Goal: Task Accomplishment & Management: Use online tool/utility

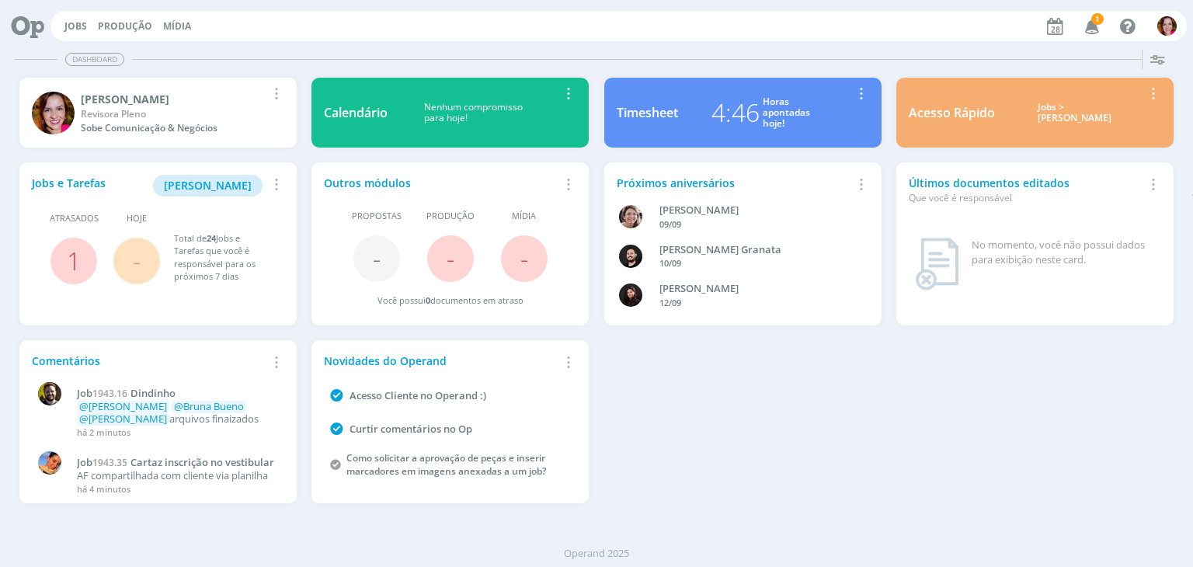
click at [1099, 22] on span "1" at bounding box center [1098, 19] width 12 height 12
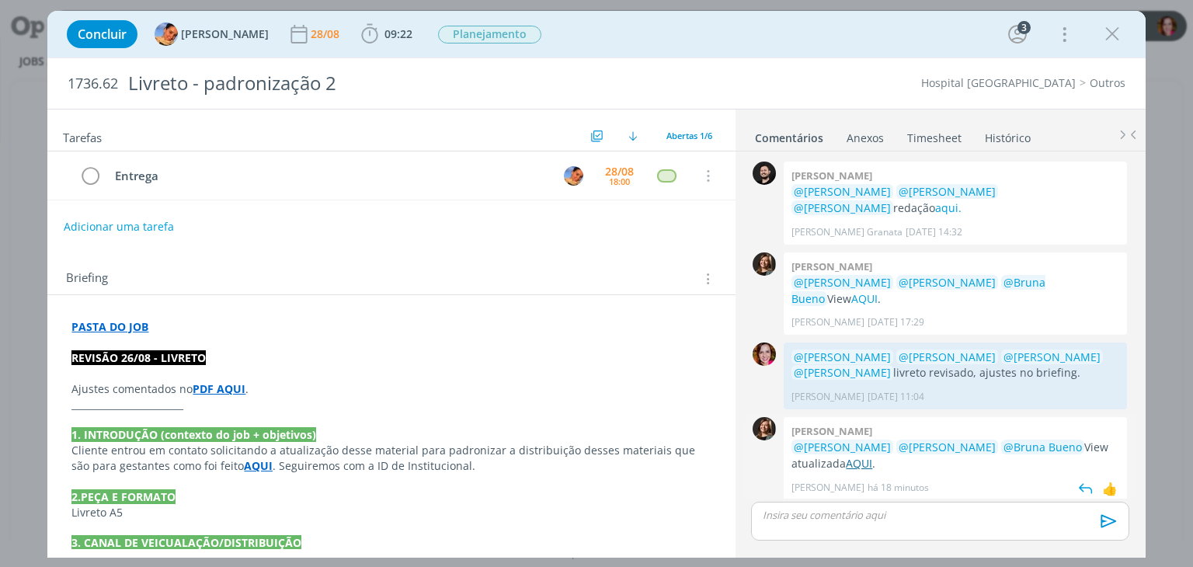
click at [846, 456] on link "AQUI" at bounding box center [859, 463] width 26 height 15
click at [228, 382] on strong "PDF AQUI" at bounding box center [219, 389] width 53 height 15
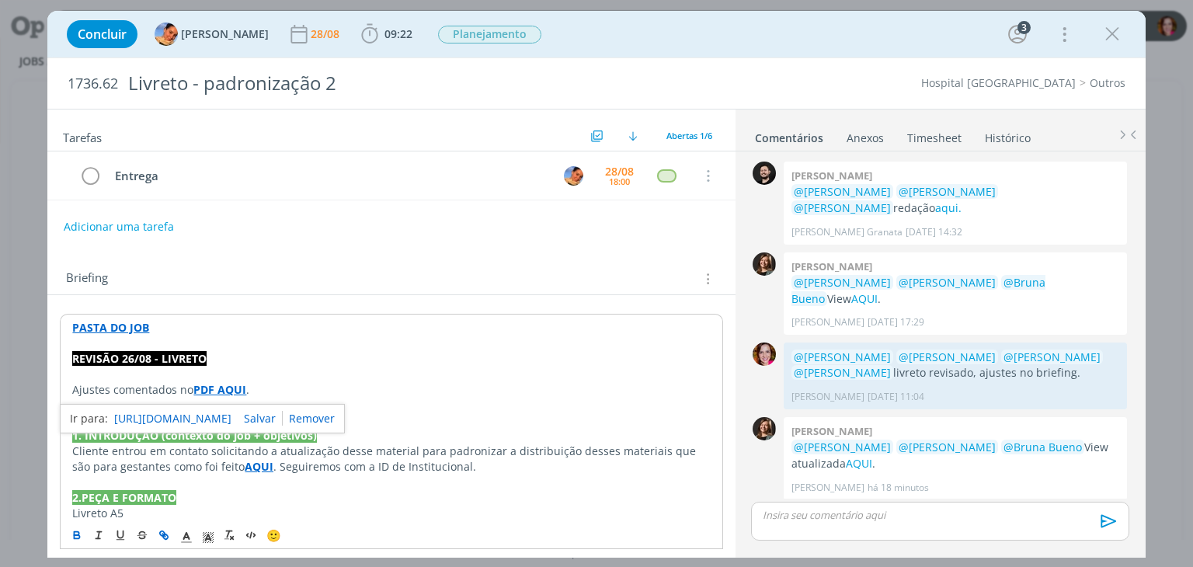
click at [232, 422] on link "https://sobeae.sharepoint.com/sites/SOBEAE/Documentos%20Compartilhados/Forms/Al…" at bounding box center [172, 419] width 117 height 20
click at [791, 523] on div "dialog" at bounding box center [940, 521] width 378 height 39
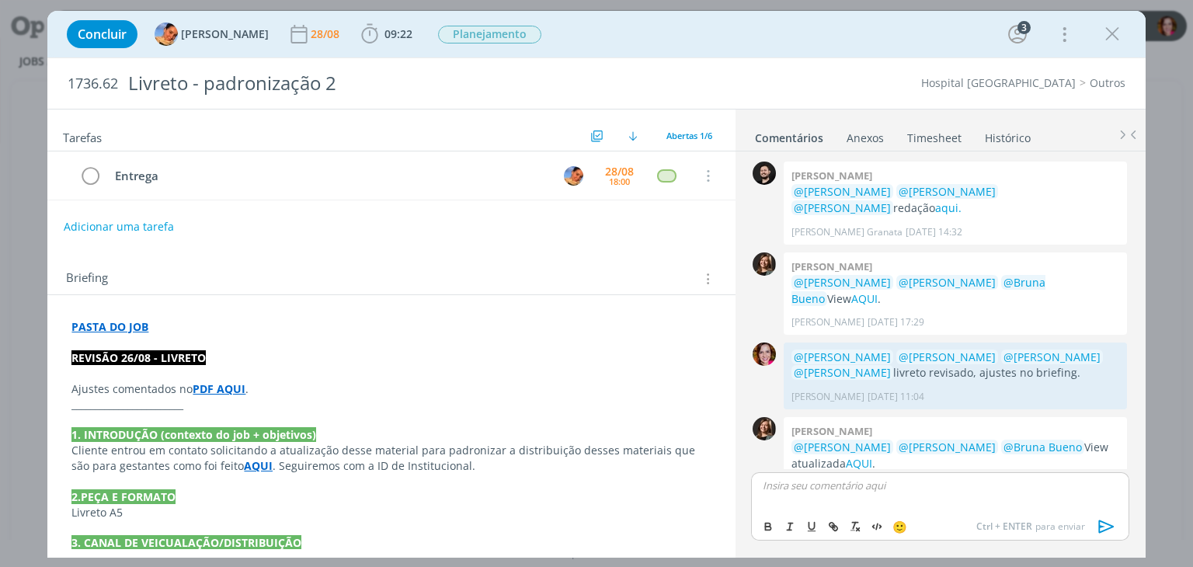
scroll to position [33, 0]
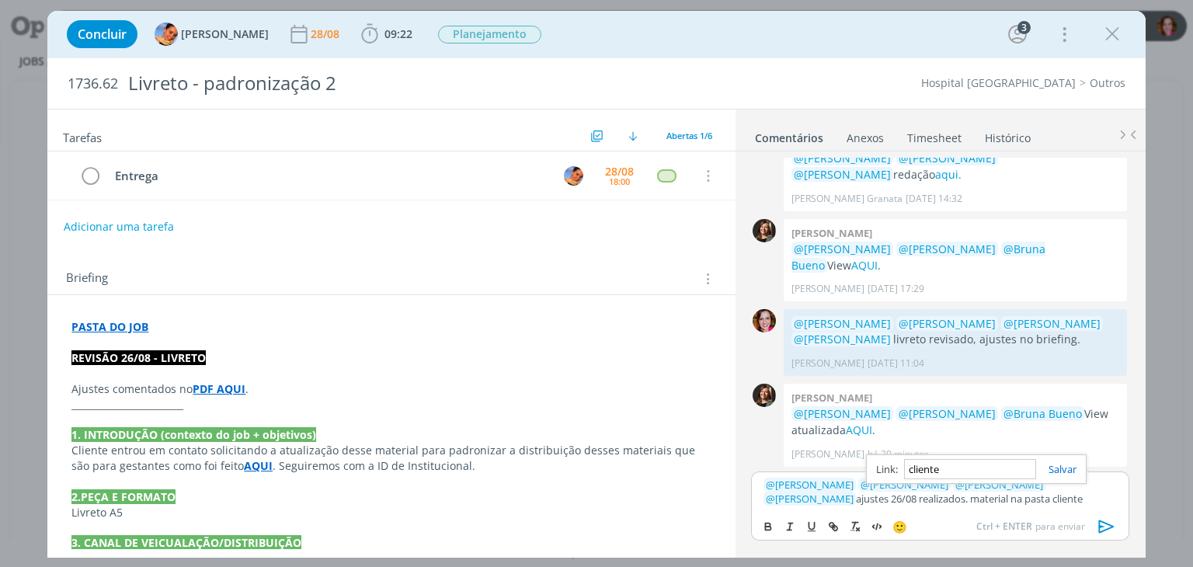
paste input "https://sobeae.sharepoint.com/sites/SOBEAE/Documentos%20Compartilhados/Forms/Al…"
type input "https://sobeae.sharepoint.com/sites/SOBEAE/Documentos%20Compartilhados/Forms/Al…"
click at [1106, 528] on icon "dialog" at bounding box center [1107, 526] width 23 height 23
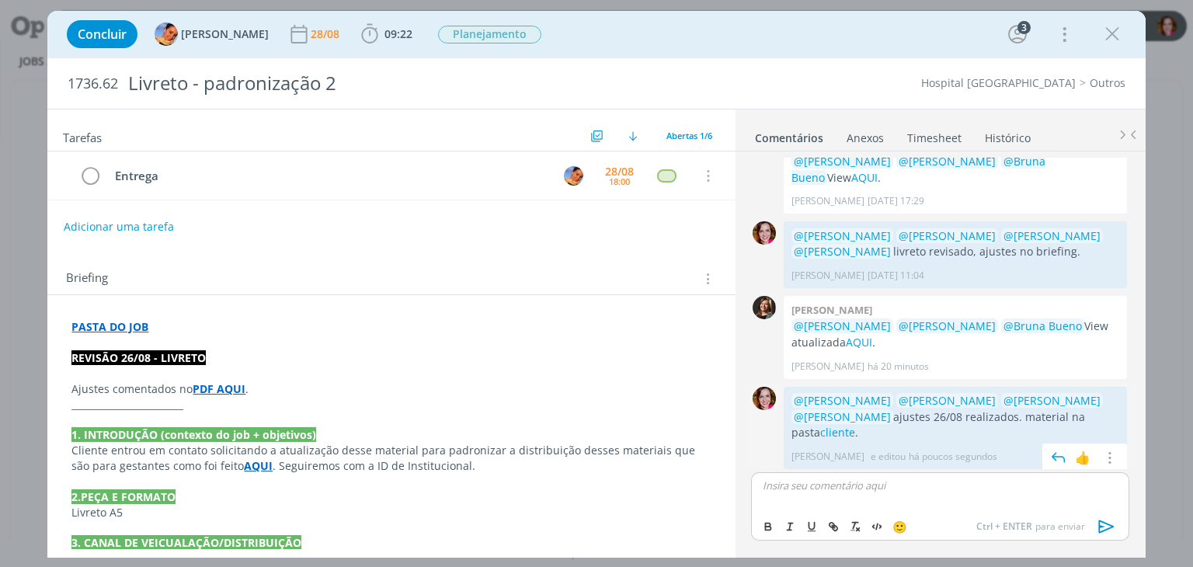
scroll to position [124, 0]
click at [821, 427] on link "cliente" at bounding box center [838, 430] width 35 height 15
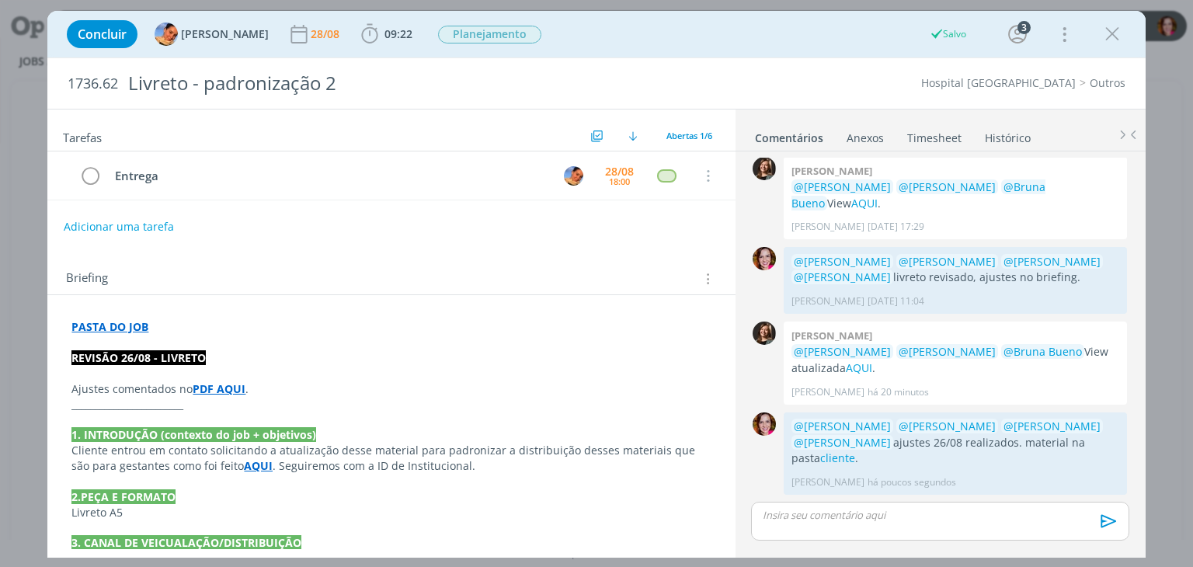
scroll to position [94, 0]
click at [1106, 32] on icon "dialog" at bounding box center [1112, 34] width 23 height 23
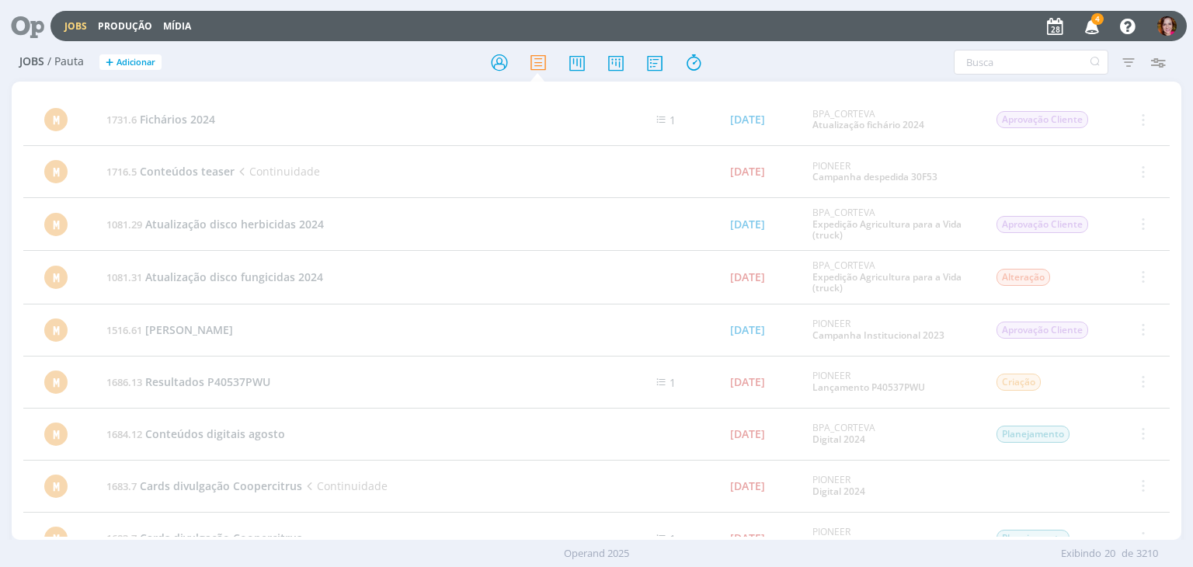
click at [22, 29] on icon at bounding box center [22, 26] width 32 height 30
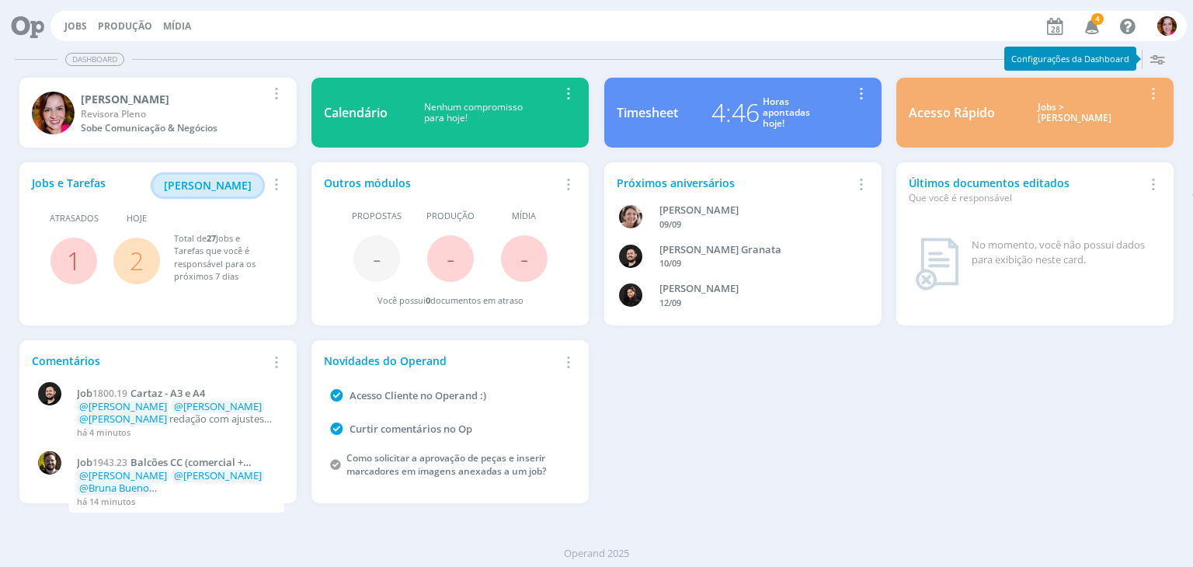
click at [199, 192] on span "Minha Pauta" at bounding box center [208, 185] width 88 height 15
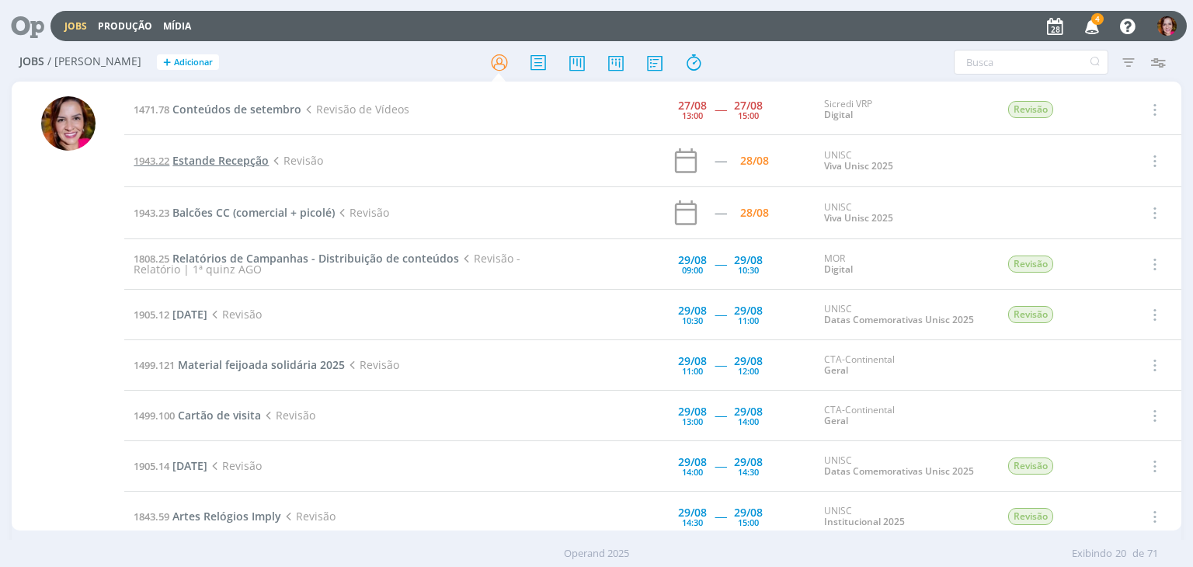
click at [225, 159] on span "Estande Recepção" at bounding box center [220, 160] width 96 height 15
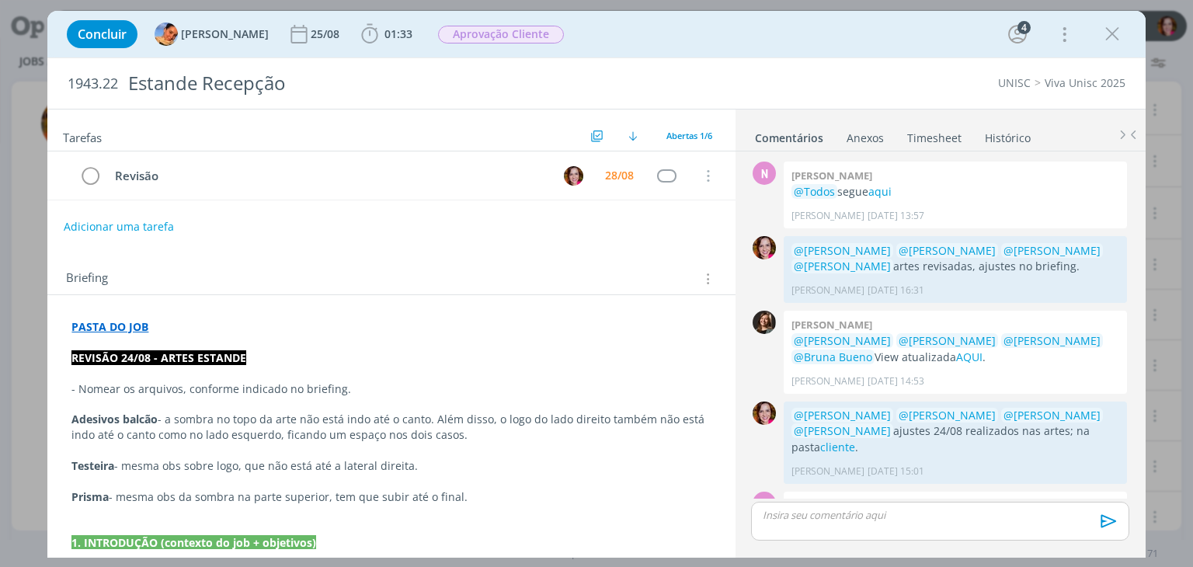
scroll to position [377, 0]
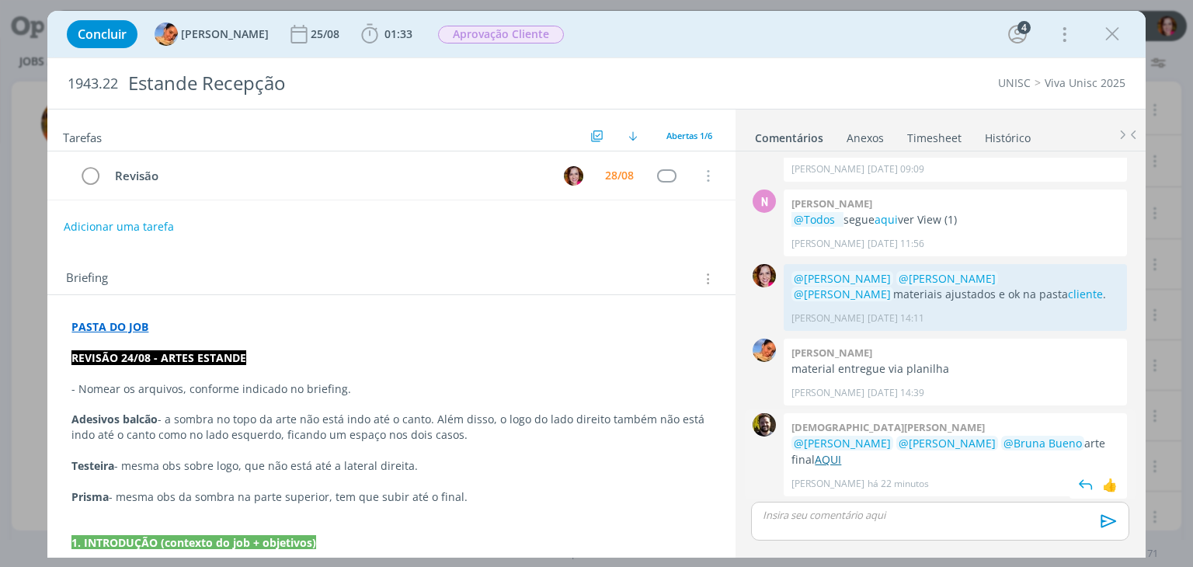
click at [815, 463] on link "AQUI" at bounding box center [828, 459] width 26 height 15
click at [1116, 35] on icon "dialog" at bounding box center [1112, 34] width 23 height 23
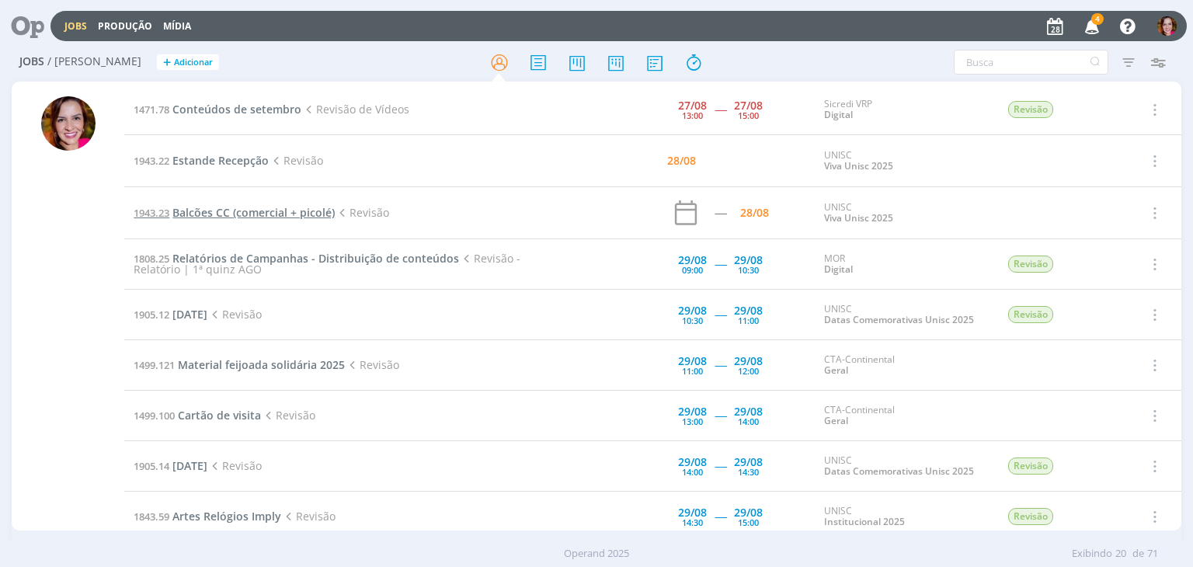
click at [201, 211] on span "Balcões CC (comercial + picolé)" at bounding box center [253, 212] width 162 height 15
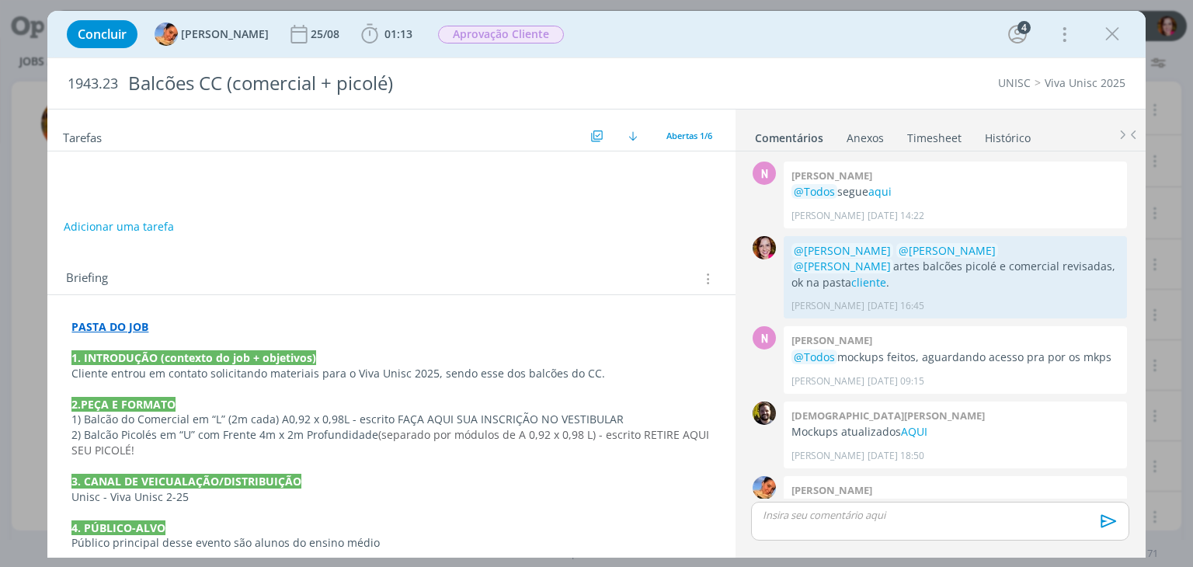
scroll to position [138, 0]
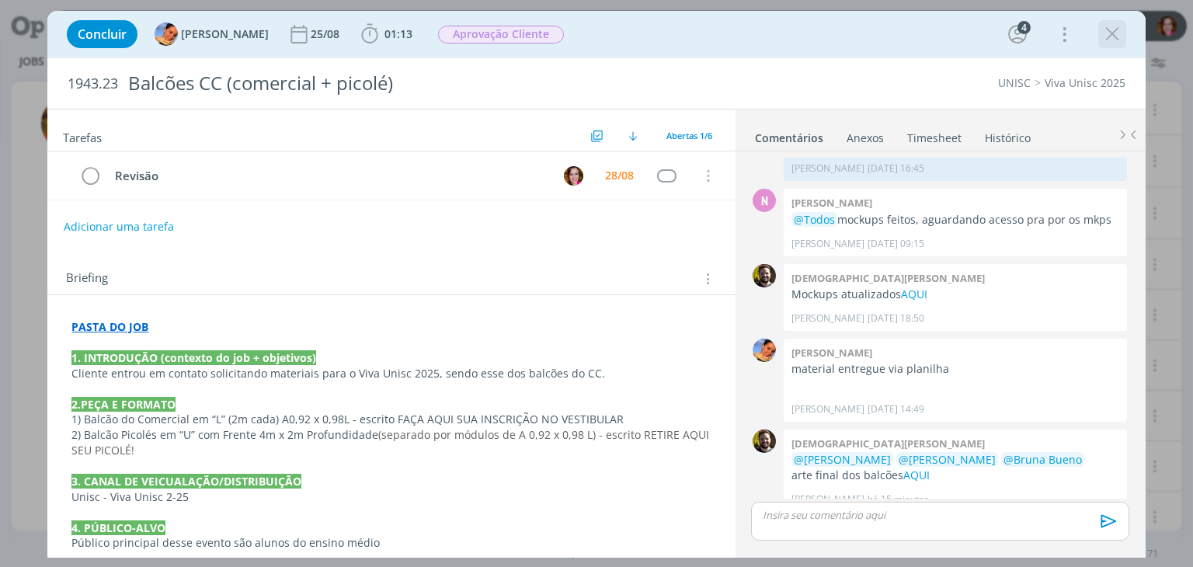
click at [1116, 36] on icon "dialog" at bounding box center [1112, 34] width 23 height 23
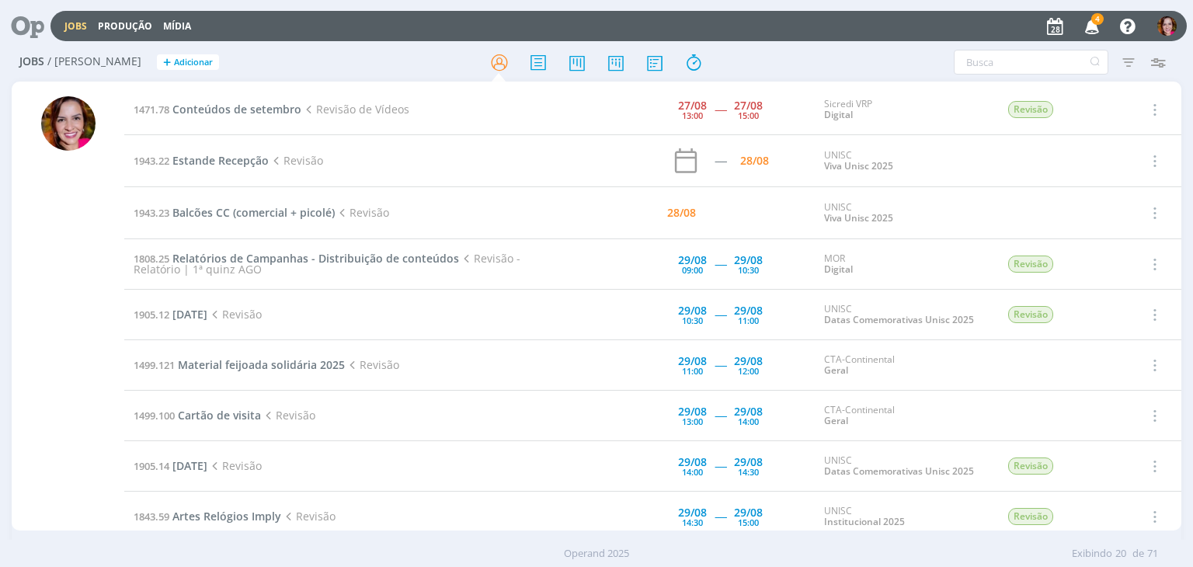
click at [1096, 25] on icon "button" at bounding box center [1092, 25] width 27 height 26
